Goal: Task Accomplishment & Management: Manage account settings

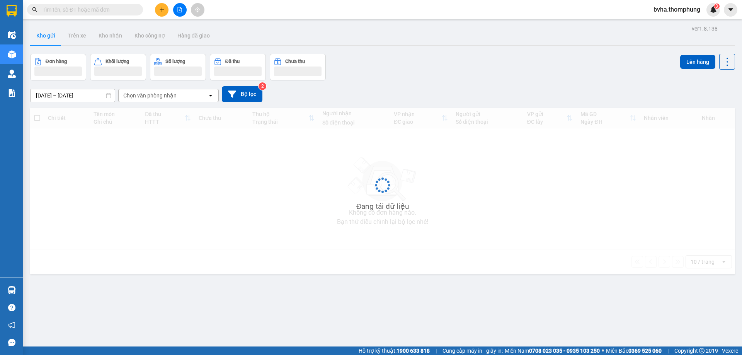
click at [79, 11] on input "text" at bounding box center [88, 9] width 91 height 9
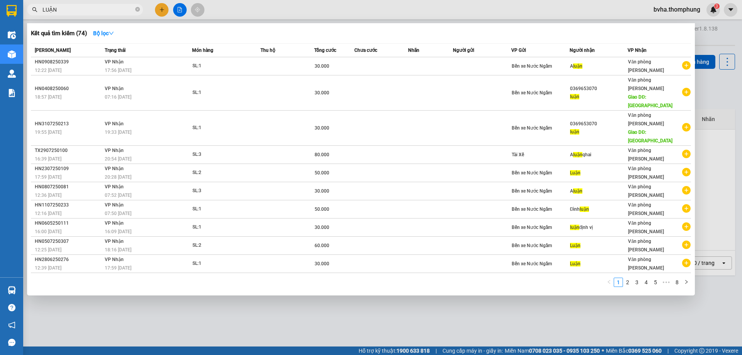
type input "LUẬN"
click at [244, 6] on div at bounding box center [371, 177] width 742 height 355
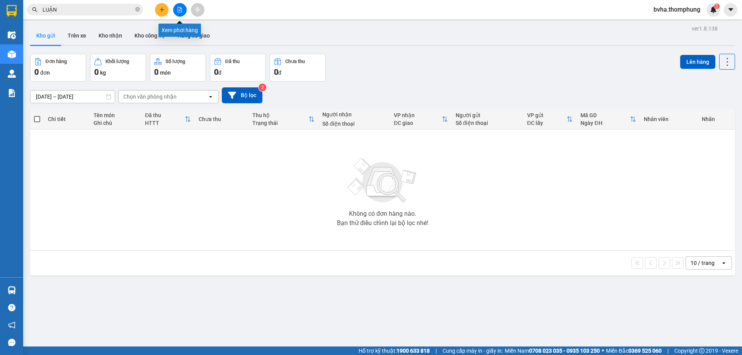
click at [177, 6] on button at bounding box center [180, 10] width 14 height 14
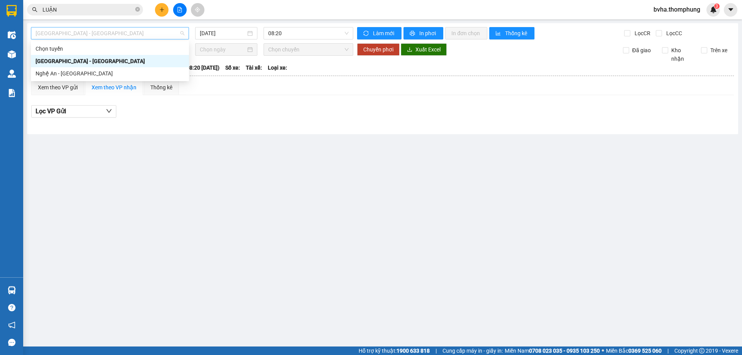
click at [135, 36] on span "[GEOGRAPHIC_DATA] - [GEOGRAPHIC_DATA]" at bounding box center [110, 33] width 149 height 12
click at [239, 33] on input "[DATE]" at bounding box center [223, 33] width 46 height 9
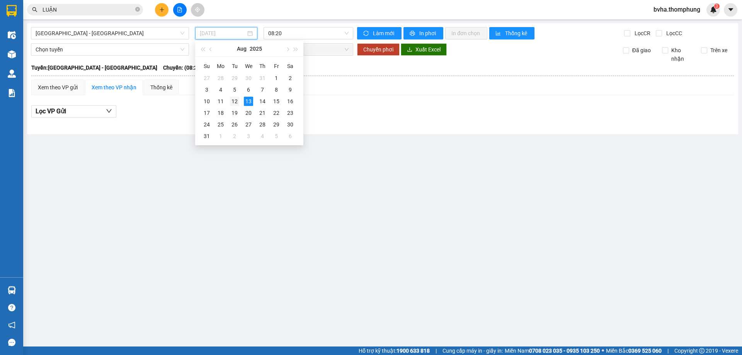
click at [236, 101] on div "12" at bounding box center [234, 101] width 9 height 9
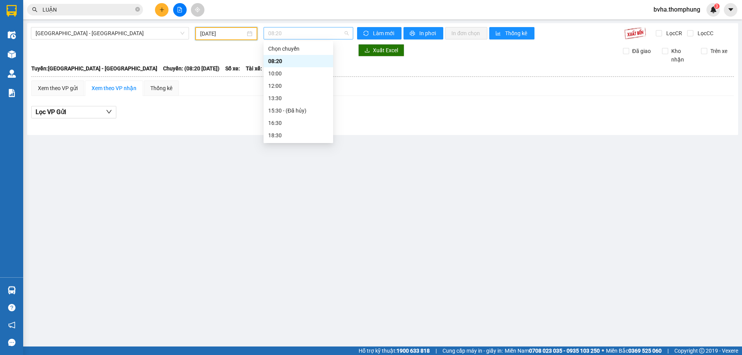
click at [286, 34] on span "08:20" at bounding box center [308, 33] width 80 height 12
click at [280, 75] on div "10:00" at bounding box center [298, 73] width 60 height 9
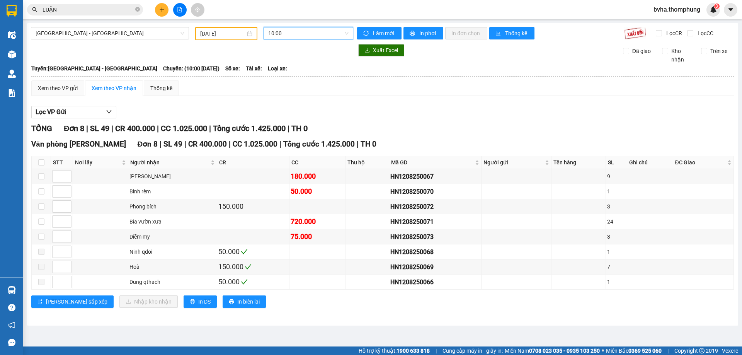
click at [303, 34] on span "10:00" at bounding box center [308, 33] width 80 height 12
click at [295, 81] on div "12:00" at bounding box center [299, 86] width 70 height 12
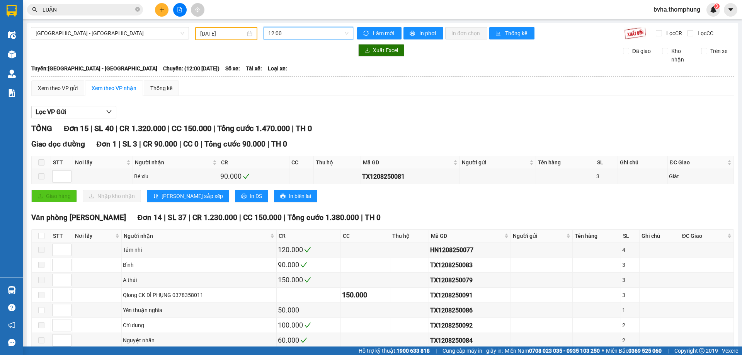
click at [291, 34] on span "12:00" at bounding box center [308, 33] width 80 height 12
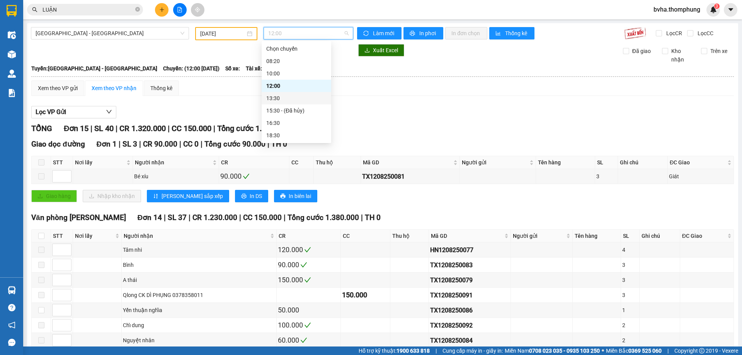
click at [279, 94] on div "13:30" at bounding box center [296, 98] width 60 height 9
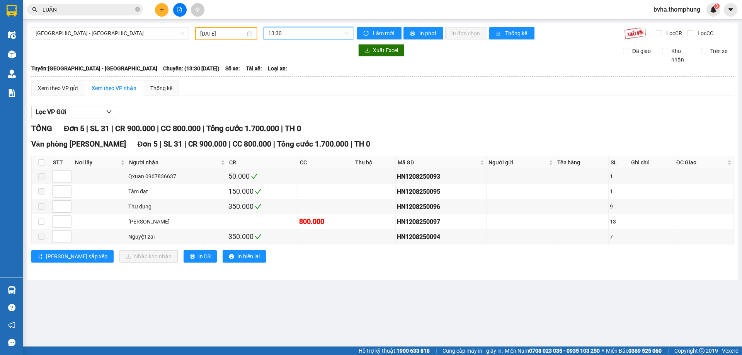
click at [286, 31] on span "13:30" at bounding box center [308, 33] width 80 height 12
click at [275, 125] on div "16:30" at bounding box center [298, 123] width 60 height 9
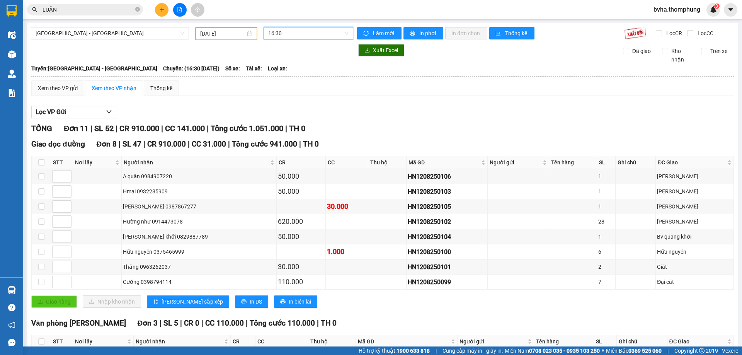
click at [309, 28] on span "16:30" at bounding box center [308, 33] width 80 height 12
click at [285, 135] on div "18:30" at bounding box center [296, 135] width 60 height 9
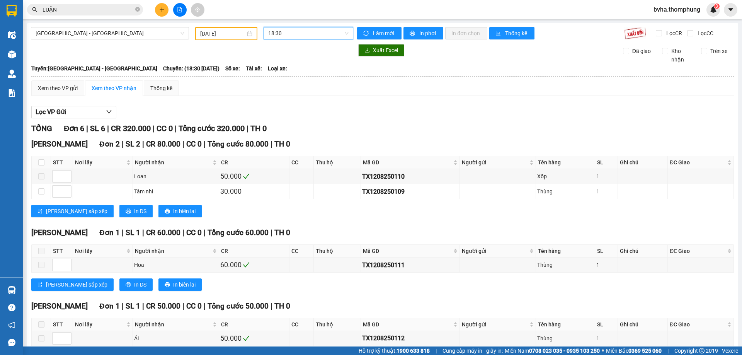
click at [285, 34] on span "18:30" at bounding box center [308, 33] width 80 height 12
click at [225, 34] on input "[DATE]" at bounding box center [222, 33] width 45 height 9
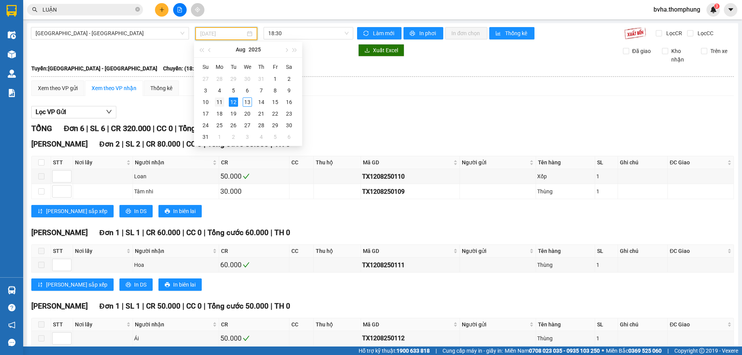
click at [219, 102] on div "11" at bounding box center [219, 101] width 9 height 9
type input "[DATE]"
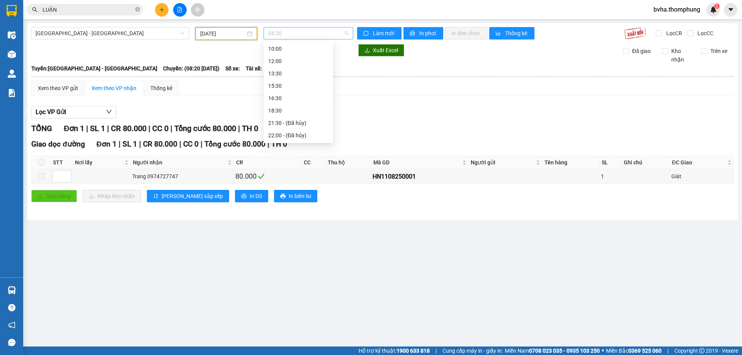
click at [288, 35] on span "08:20" at bounding box center [308, 33] width 80 height 12
click at [281, 61] on div "10:00" at bounding box center [298, 61] width 60 height 9
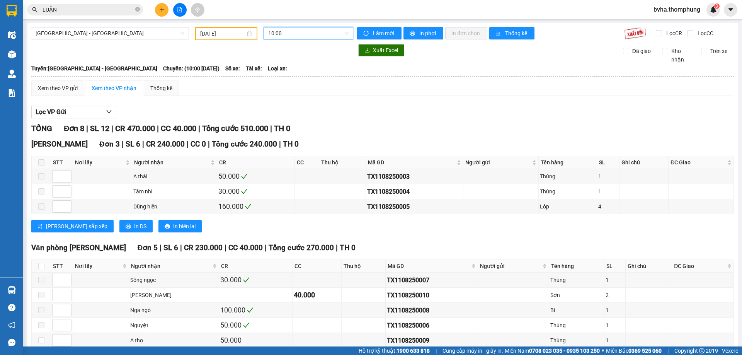
click at [300, 34] on span "10:00" at bounding box center [308, 33] width 80 height 12
click at [275, 72] on div "12:00" at bounding box center [296, 73] width 60 height 9
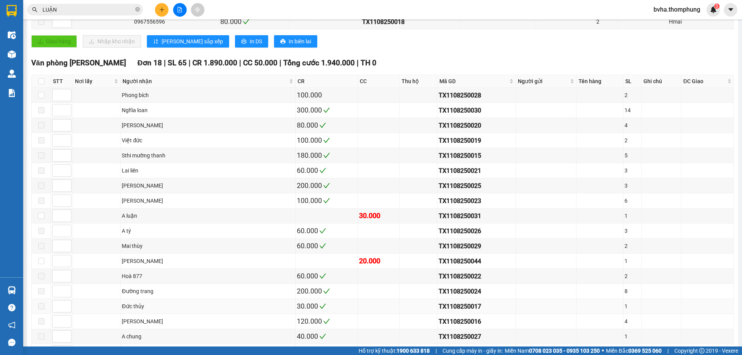
scroll to position [207, 0]
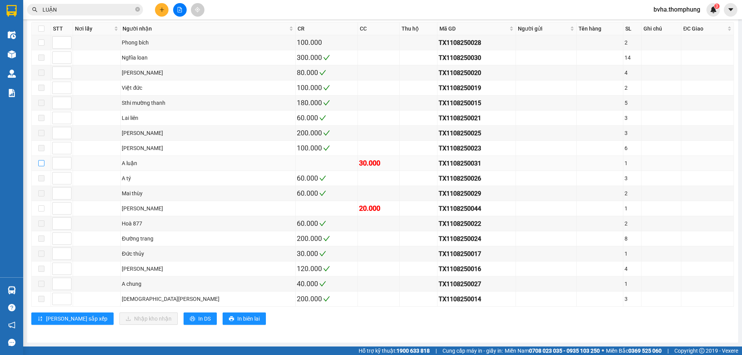
click at [39, 163] on input "checkbox" at bounding box center [41, 163] width 6 height 6
checkbox input "true"
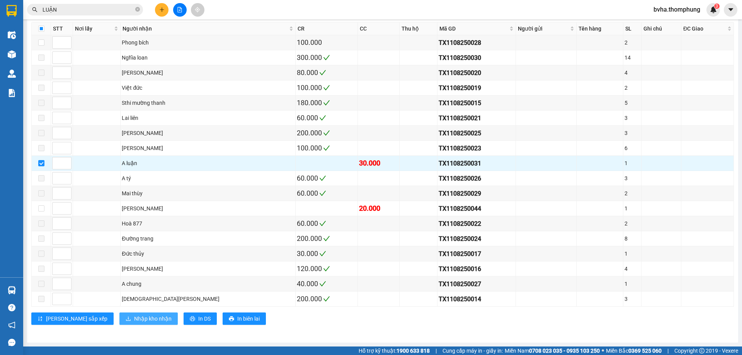
click at [134, 317] on span "Nhập kho nhận" at bounding box center [153, 318] width 38 height 9
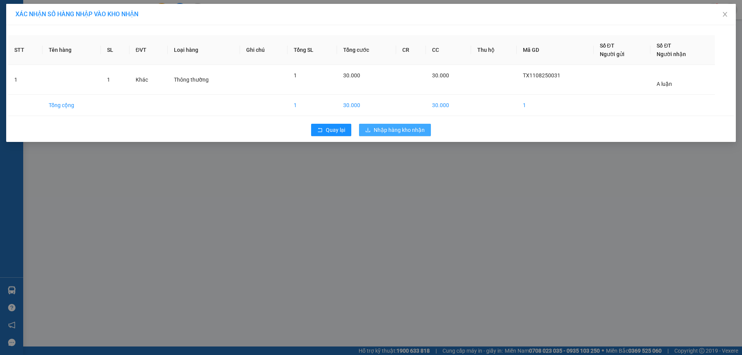
click at [400, 135] on button "Nhập hàng kho nhận" at bounding box center [395, 130] width 72 height 12
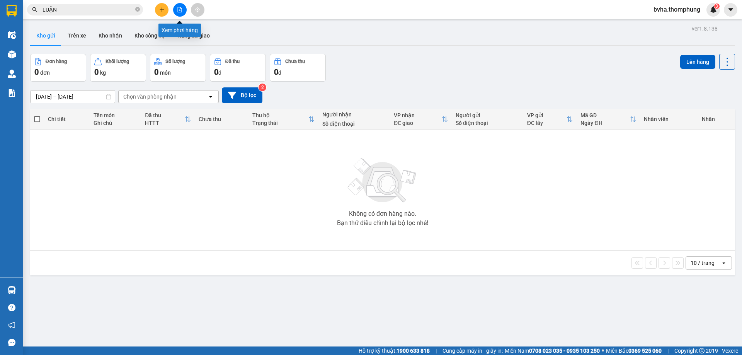
click at [182, 10] on icon "file-add" at bounding box center [179, 9] width 5 height 5
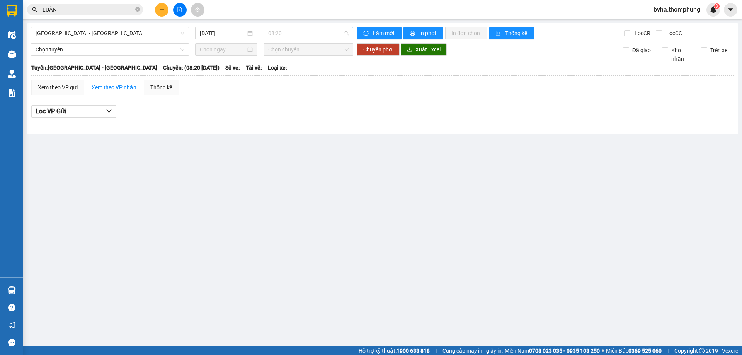
click at [297, 31] on span "08:20" at bounding box center [308, 33] width 80 height 12
click at [278, 86] on div "12:00" at bounding box center [298, 86] width 60 height 9
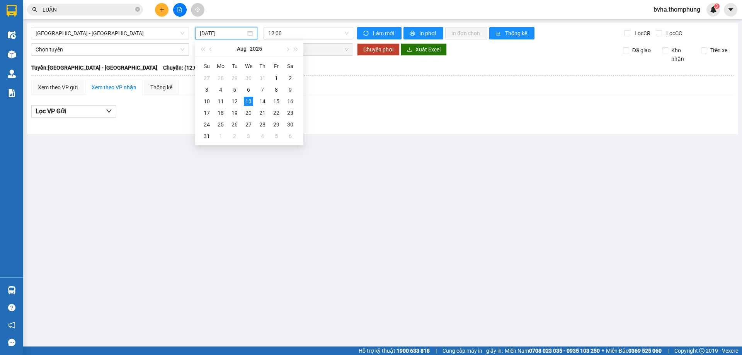
click at [218, 36] on input "[DATE]" at bounding box center [223, 33] width 46 height 9
click at [219, 100] on div "11" at bounding box center [220, 101] width 9 height 9
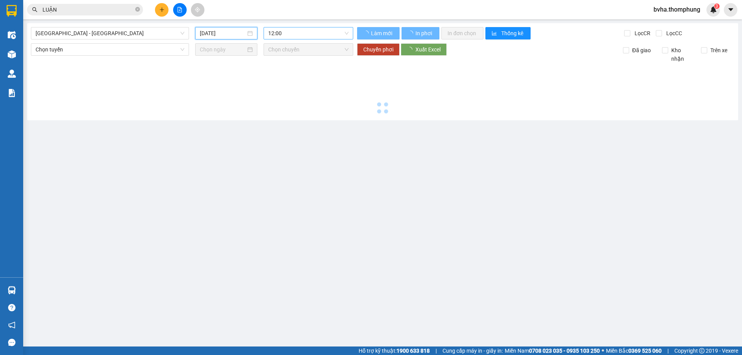
type input "[DATE]"
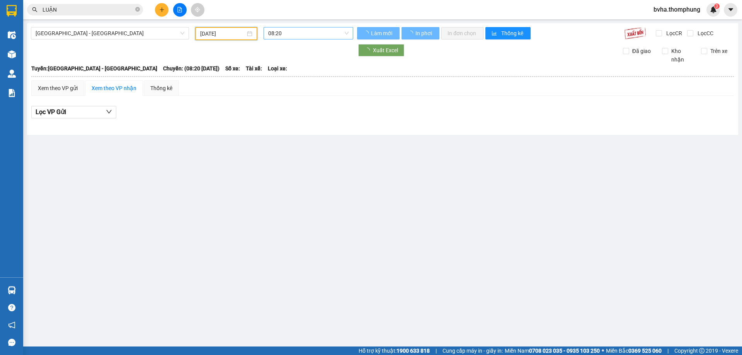
click at [286, 35] on span "08:20" at bounding box center [308, 33] width 80 height 12
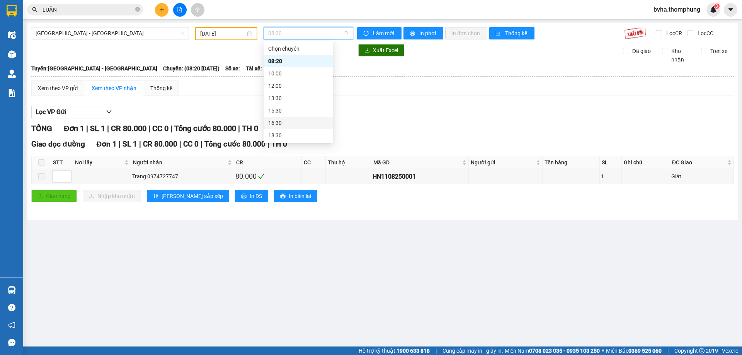
click at [276, 123] on div "16:30" at bounding box center [298, 123] width 60 height 9
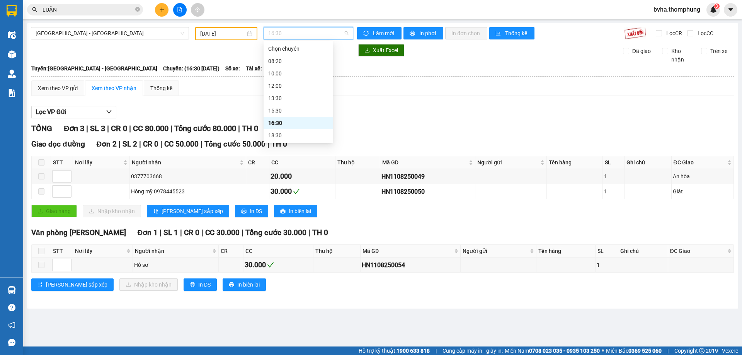
click at [296, 32] on span "16:30" at bounding box center [308, 33] width 80 height 12
click at [281, 134] on div "18:30" at bounding box center [298, 135] width 60 height 9
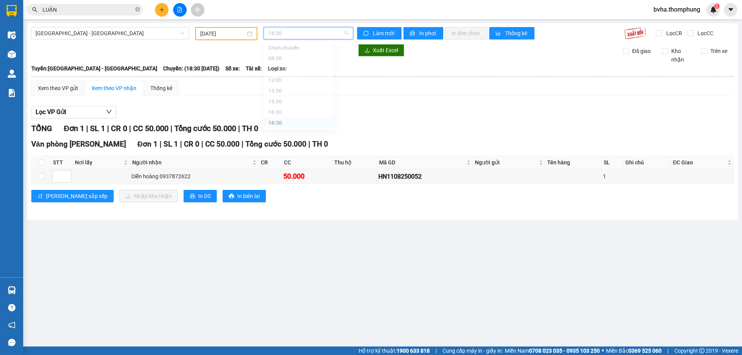
click at [287, 31] on span "18:30" at bounding box center [308, 33] width 80 height 12
click at [274, 111] on div "15:30" at bounding box center [298, 110] width 60 height 9
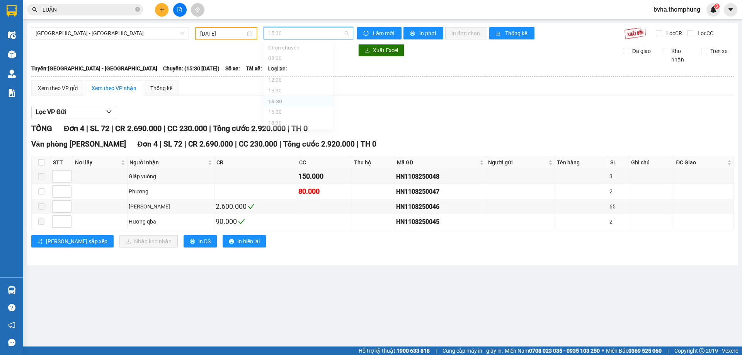
click at [304, 29] on span "15:30" at bounding box center [308, 33] width 80 height 12
click at [273, 100] on div "13:30" at bounding box center [298, 98] width 60 height 9
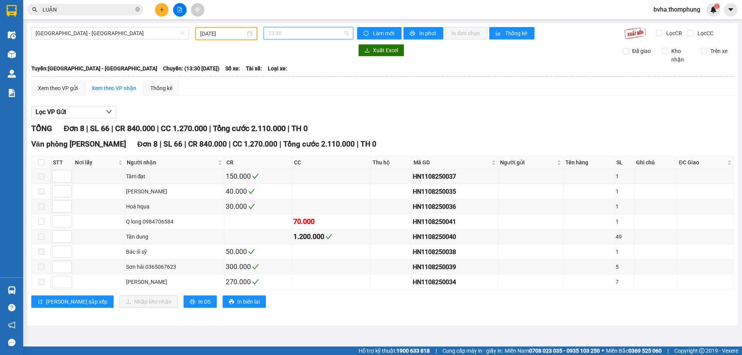
click at [296, 33] on span "13:30" at bounding box center [308, 33] width 80 height 12
click at [280, 111] on div "18:30" at bounding box center [298, 110] width 60 height 9
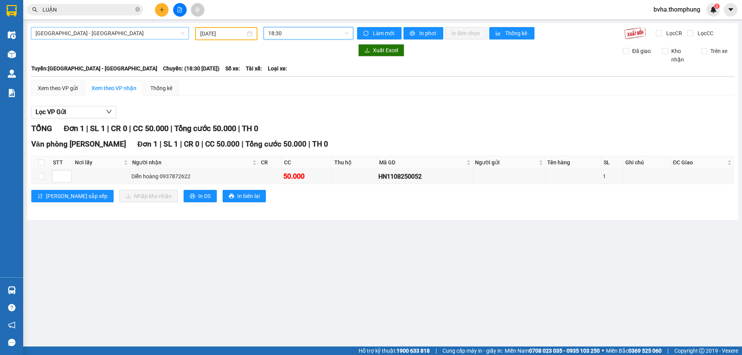
click at [58, 30] on span "[GEOGRAPHIC_DATA] - [GEOGRAPHIC_DATA]" at bounding box center [110, 33] width 149 height 12
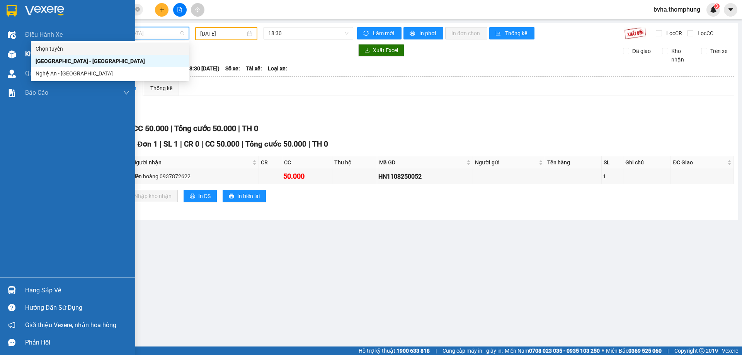
click at [15, 51] on img at bounding box center [12, 54] width 8 height 8
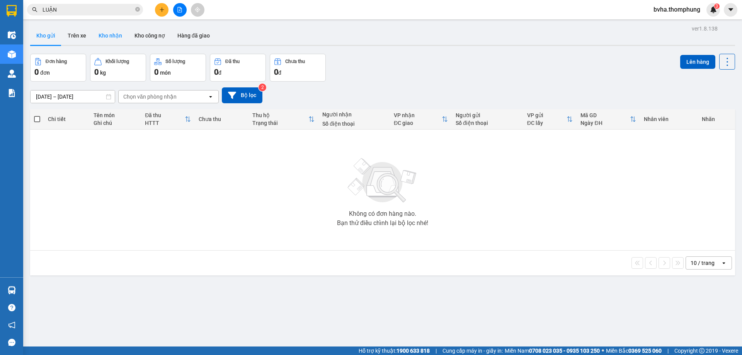
click at [116, 30] on button "Kho nhận" at bounding box center [110, 35] width 36 height 19
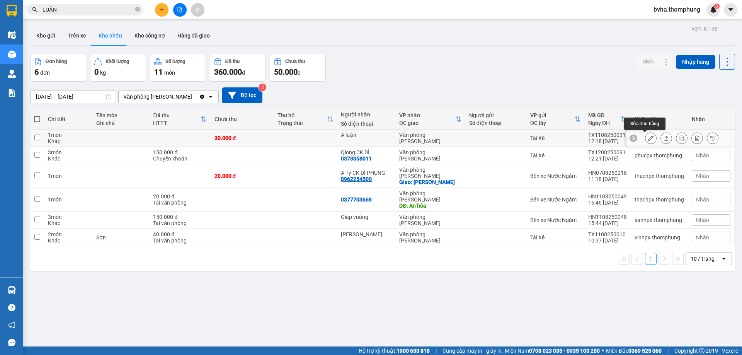
click at [648, 140] on icon at bounding box center [650, 137] width 5 height 5
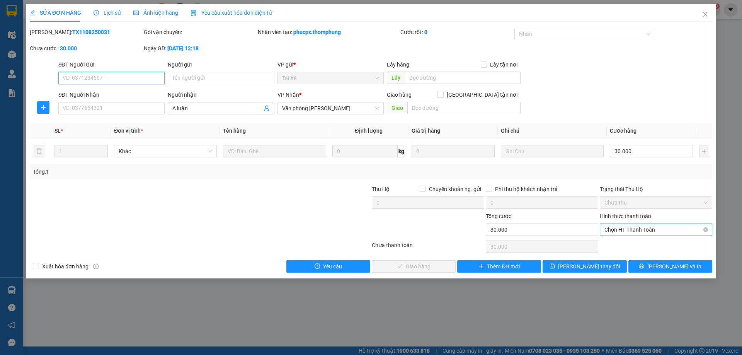
click at [651, 228] on span "Chọn HT Thanh Toán" at bounding box center [656, 230] width 103 height 12
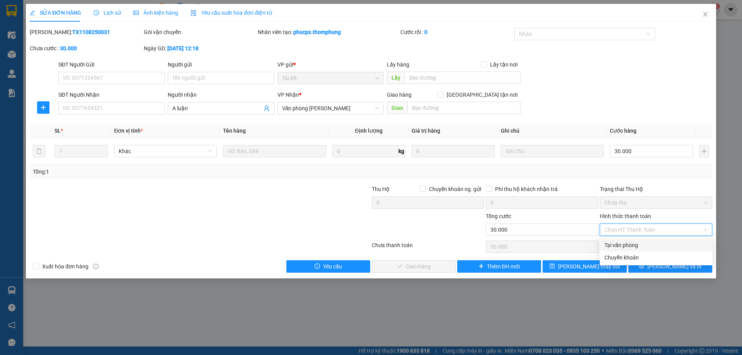
click at [627, 247] on div "Tại văn phòng" at bounding box center [656, 245] width 103 height 9
type input "0"
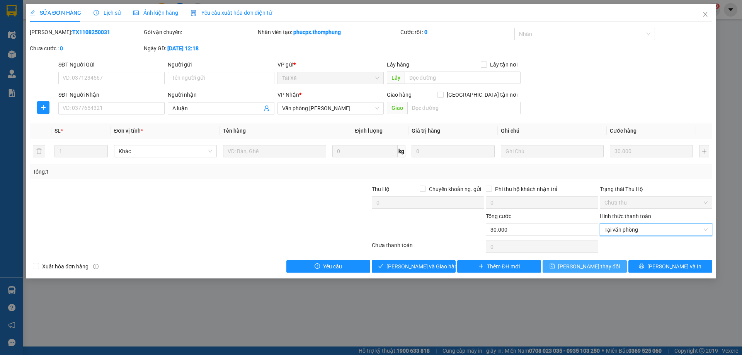
click at [589, 267] on span "[PERSON_NAME] thay đổi" at bounding box center [589, 266] width 62 height 9
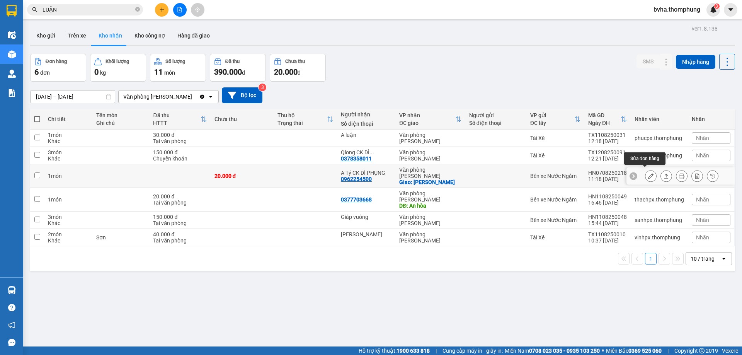
click at [648, 173] on icon at bounding box center [650, 175] width 5 height 5
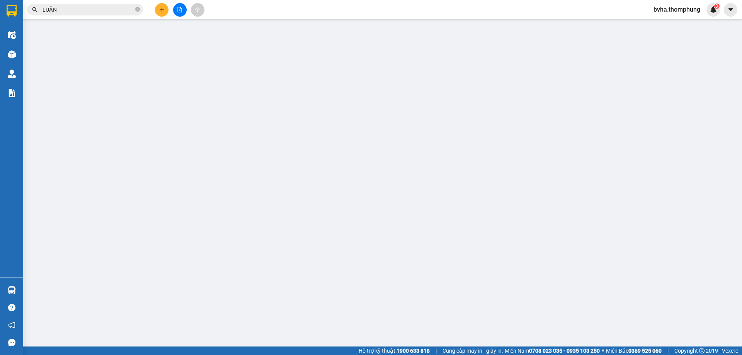
type input "0962254500"
type input "A Tý CK DÌ PHỤNG"
checkbox input "true"
type input "[PERSON_NAME]"
type input "20.000"
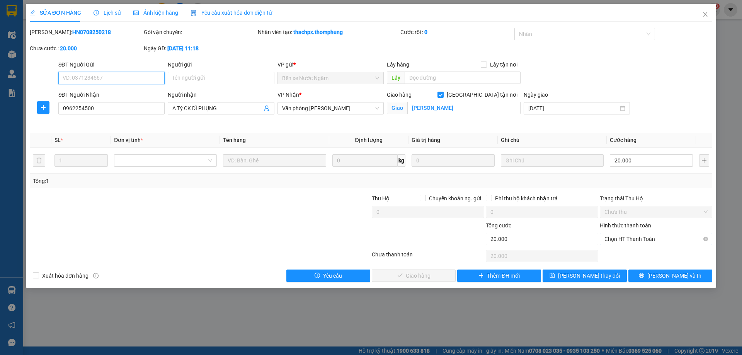
click at [644, 237] on span "Chọn HT Thanh Toán" at bounding box center [656, 239] width 103 height 12
click at [653, 268] on div "Chuyển khoản" at bounding box center [656, 267] width 103 height 9
type input "0"
